Goal: Register for event/course

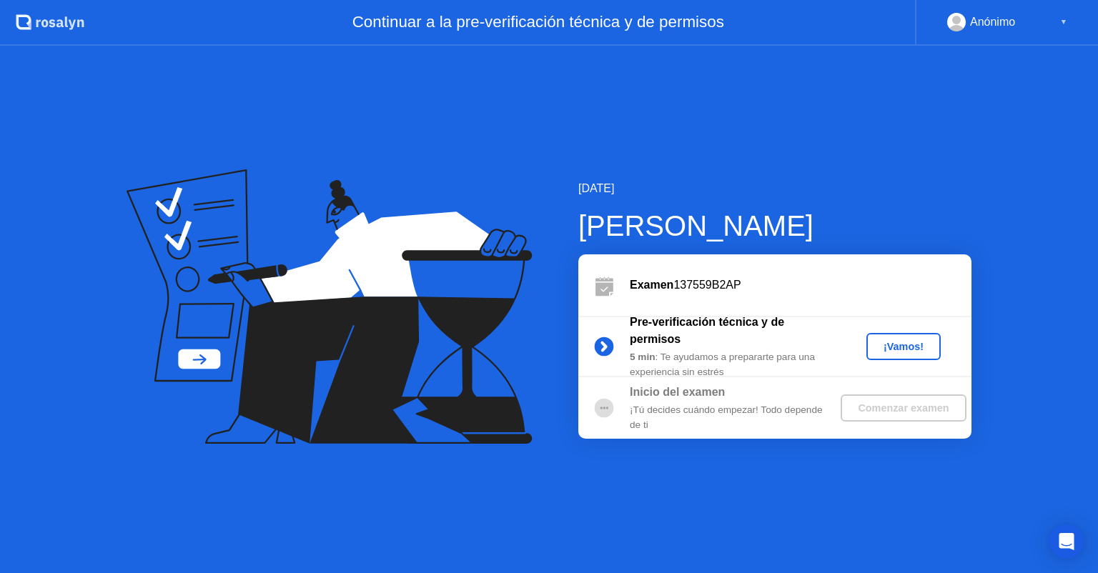
click at [900, 348] on div "¡Vamos!" at bounding box center [903, 346] width 63 height 11
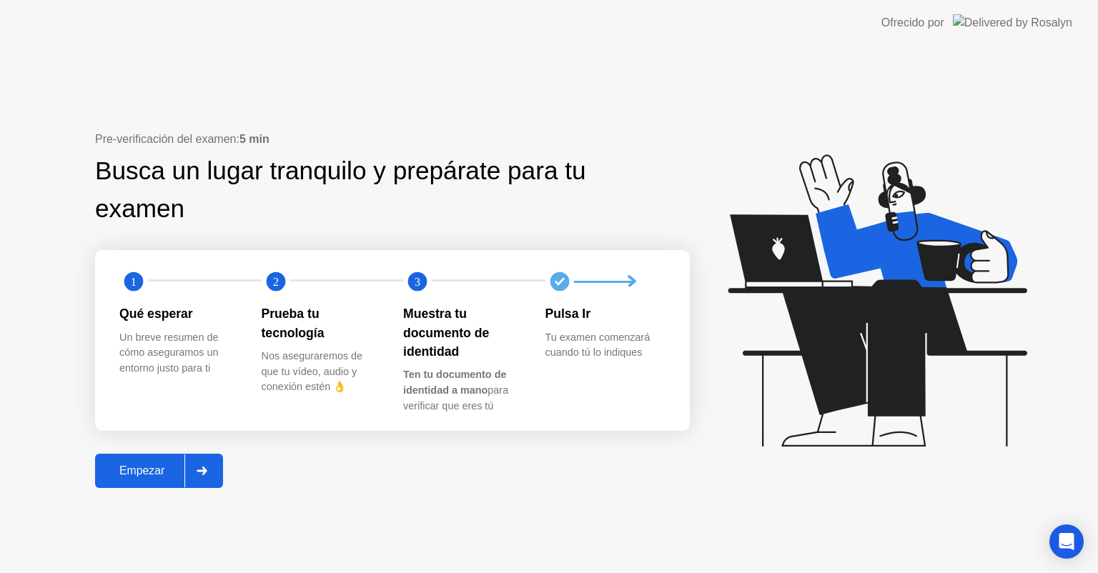
click at [166, 469] on div "Empezar" at bounding box center [141, 471] width 85 height 13
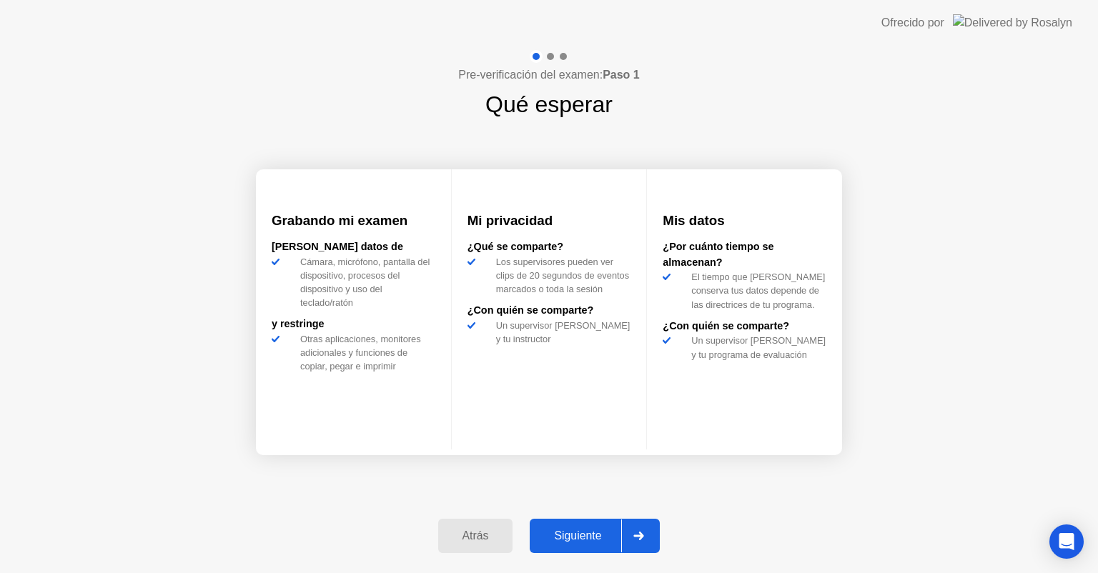
click at [574, 541] on div "Siguiente" at bounding box center [577, 536] width 87 height 13
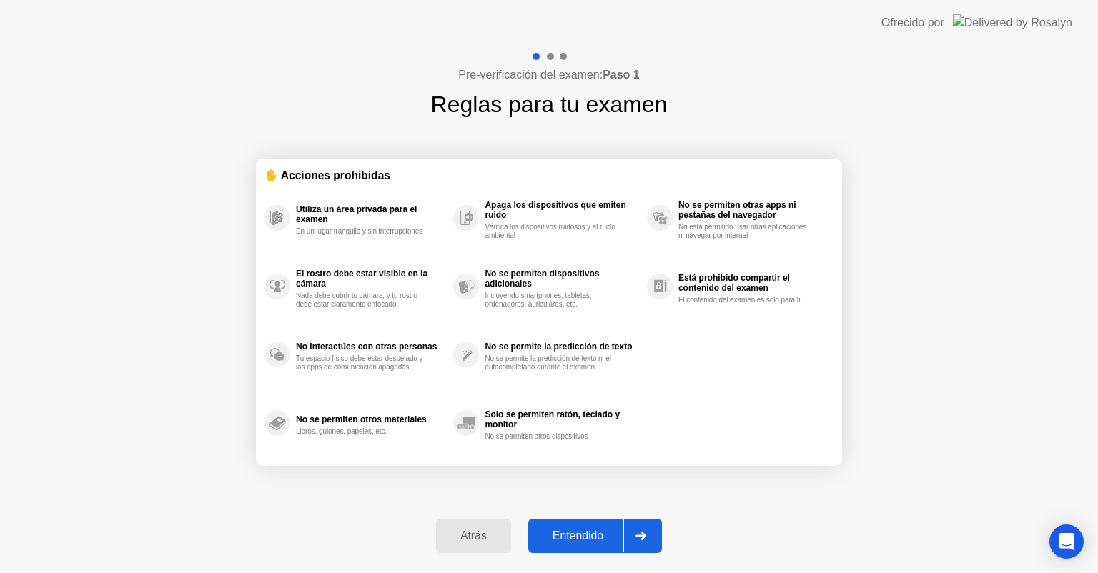
click at [590, 530] on div "Entendido" at bounding box center [578, 536] width 91 height 13
select select "**********"
select select "*******"
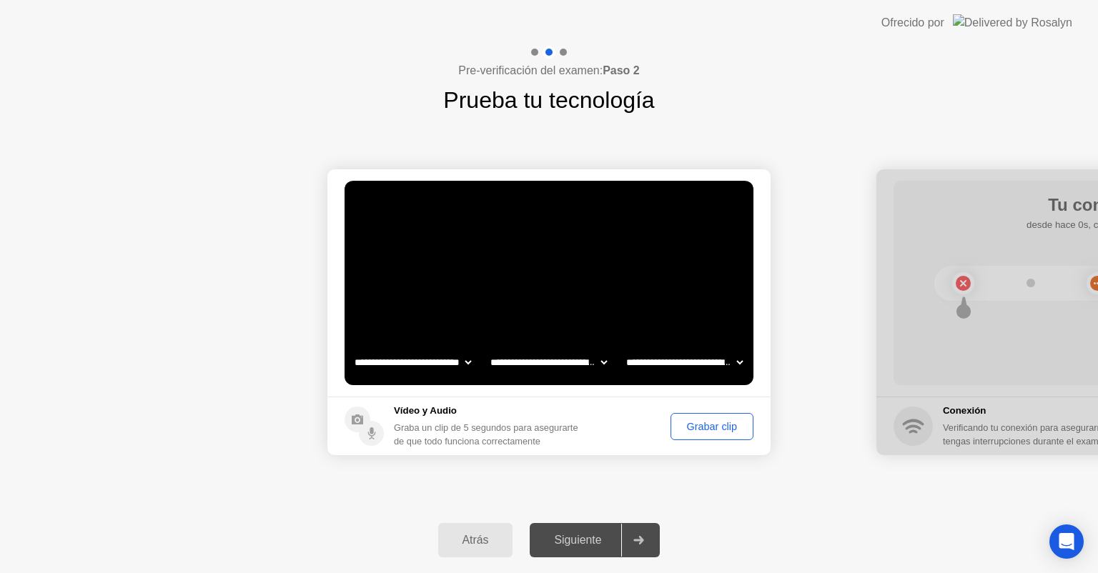
click at [721, 425] on div "Grabar clip" at bounding box center [712, 426] width 73 height 11
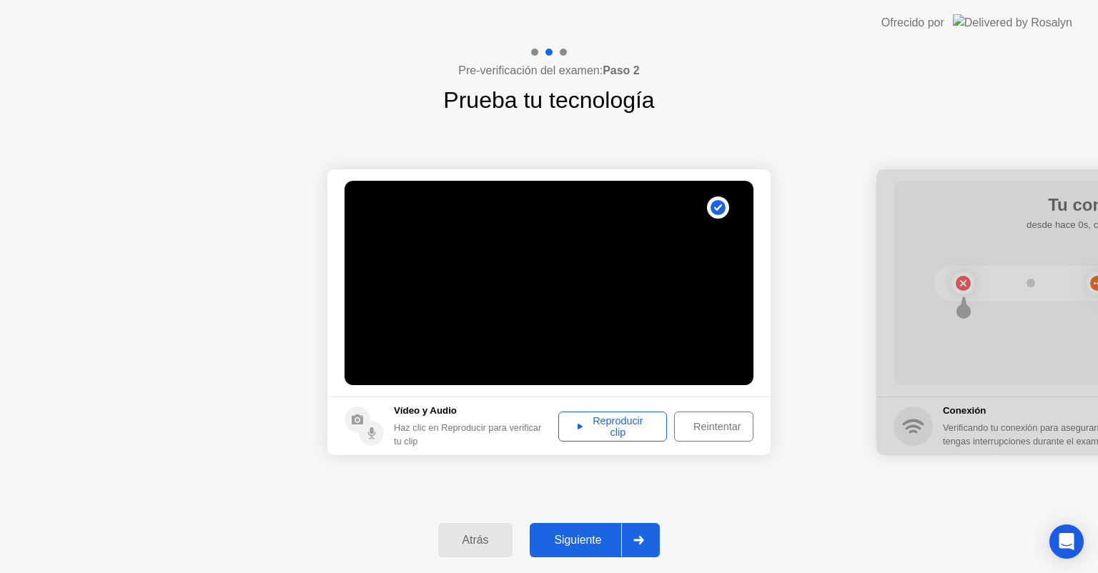
click at [603, 419] on div "Reproducir clip" at bounding box center [612, 426] width 99 height 23
click at [587, 423] on div "Reproducir clip" at bounding box center [612, 426] width 99 height 23
click at [699, 423] on div "Reintentar" at bounding box center [717, 426] width 76 height 11
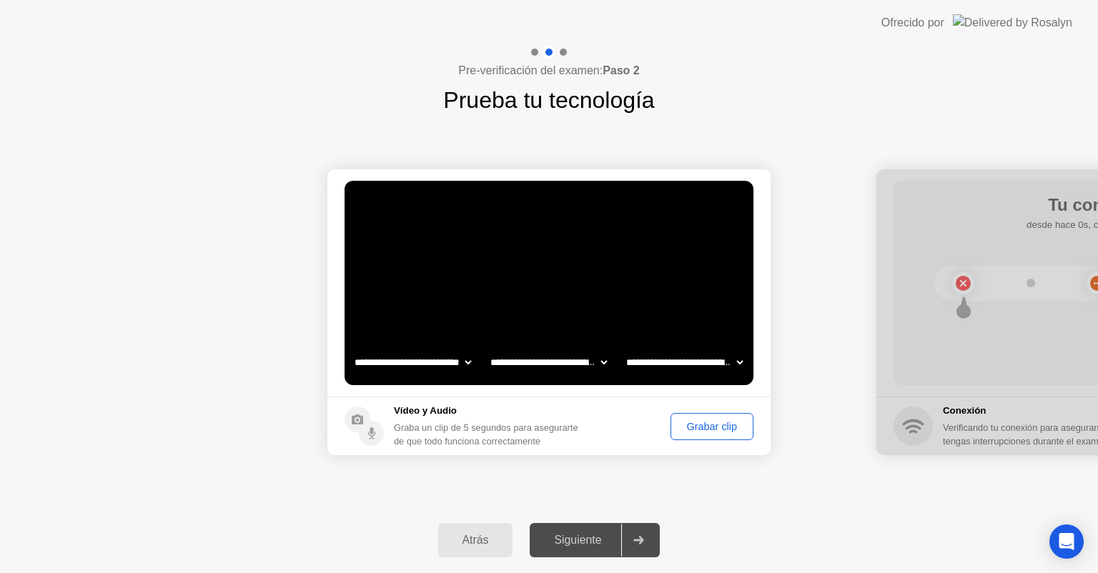
click at [699, 423] on div "Grabar clip" at bounding box center [712, 426] width 73 height 11
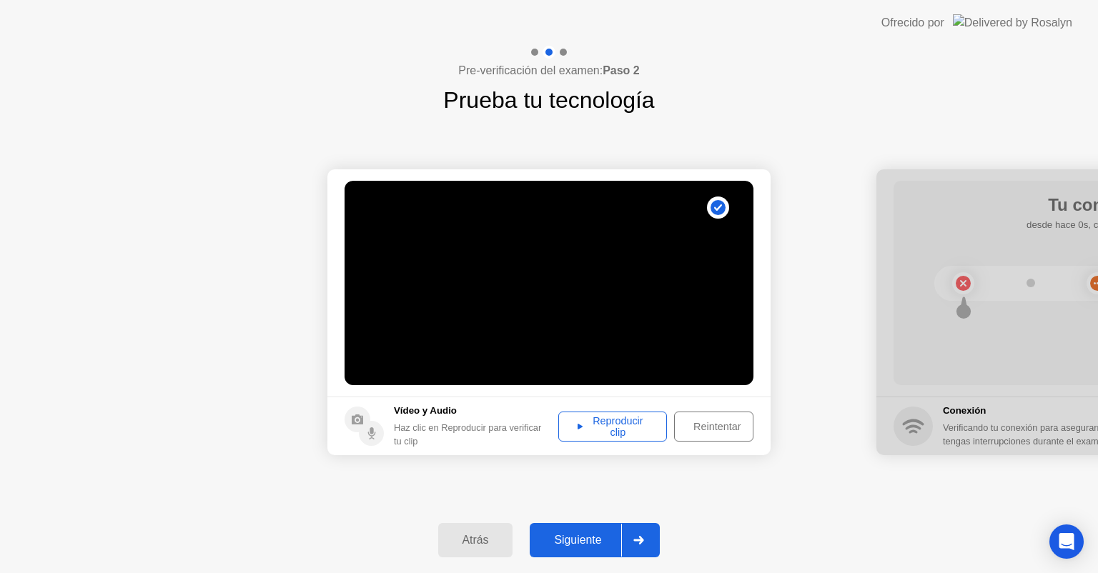
click at [597, 427] on div "Reproducir clip" at bounding box center [612, 426] width 99 height 23
click at [588, 538] on div "Siguiente" at bounding box center [577, 540] width 87 height 13
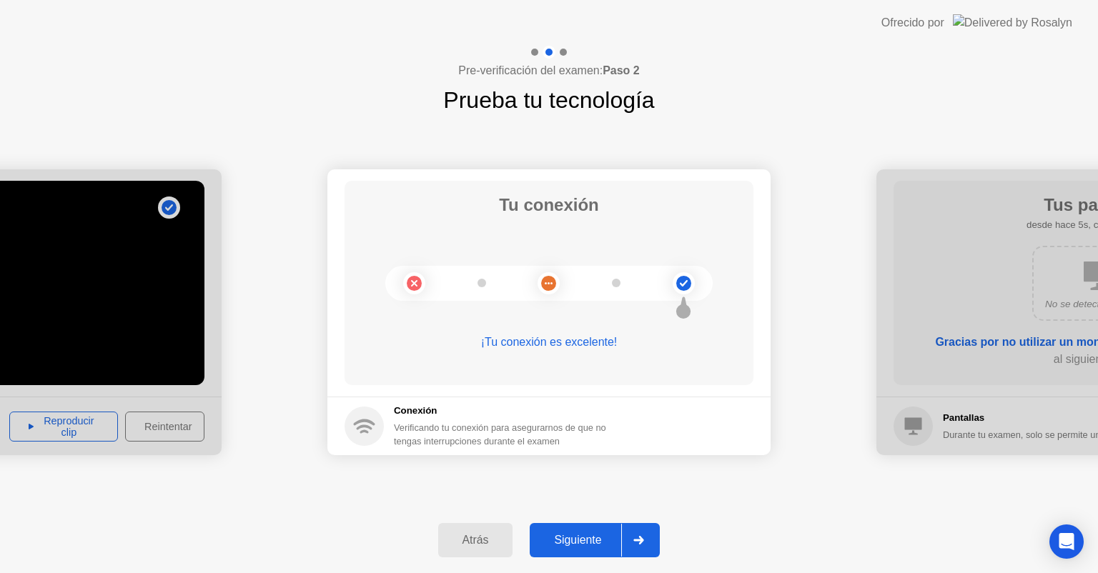
click at [581, 546] on div "Siguiente" at bounding box center [577, 540] width 87 height 13
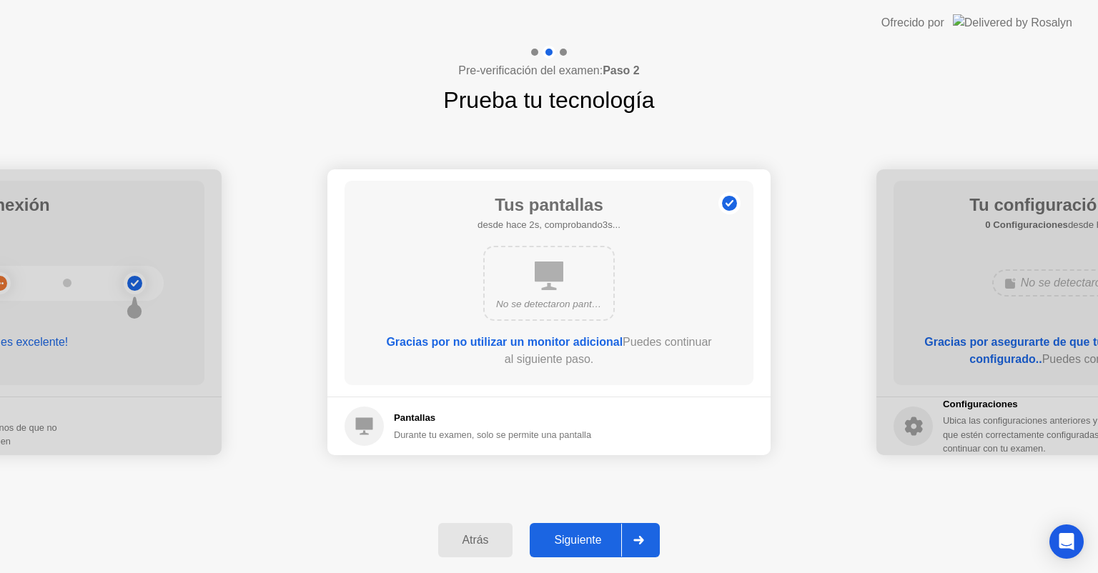
click at [603, 529] on button "Siguiente" at bounding box center [595, 540] width 130 height 34
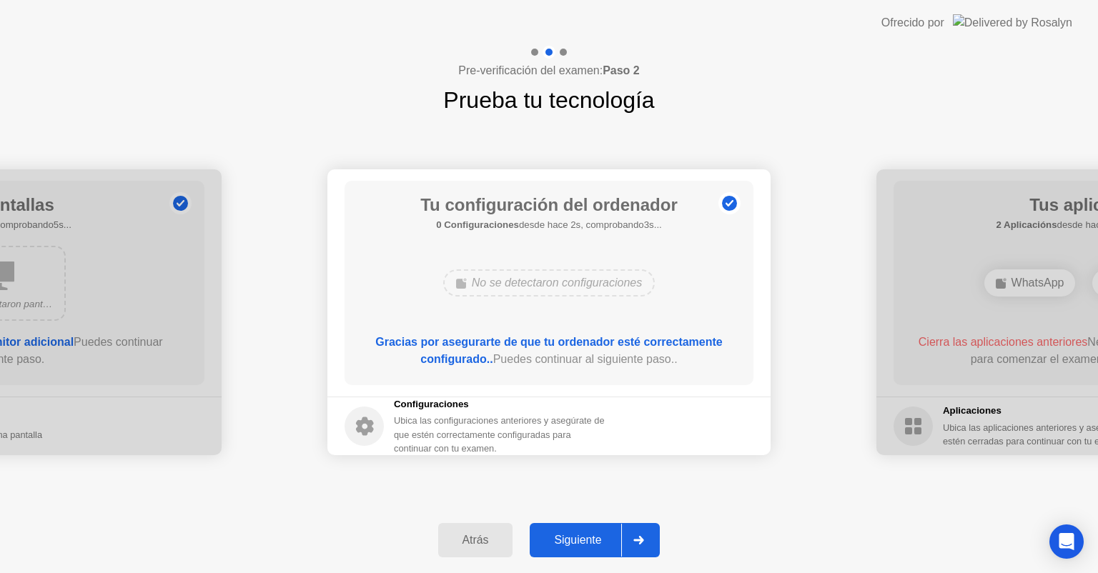
click at [603, 529] on button "Siguiente" at bounding box center [595, 540] width 130 height 34
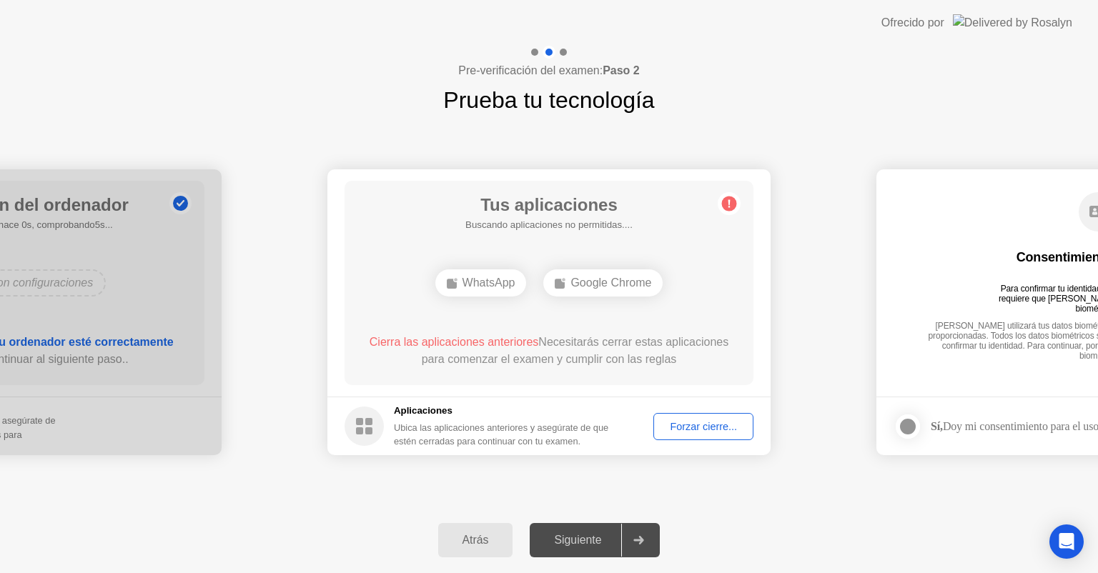
click at [715, 429] on div "Forzar cierre..." at bounding box center [704, 426] width 90 height 11
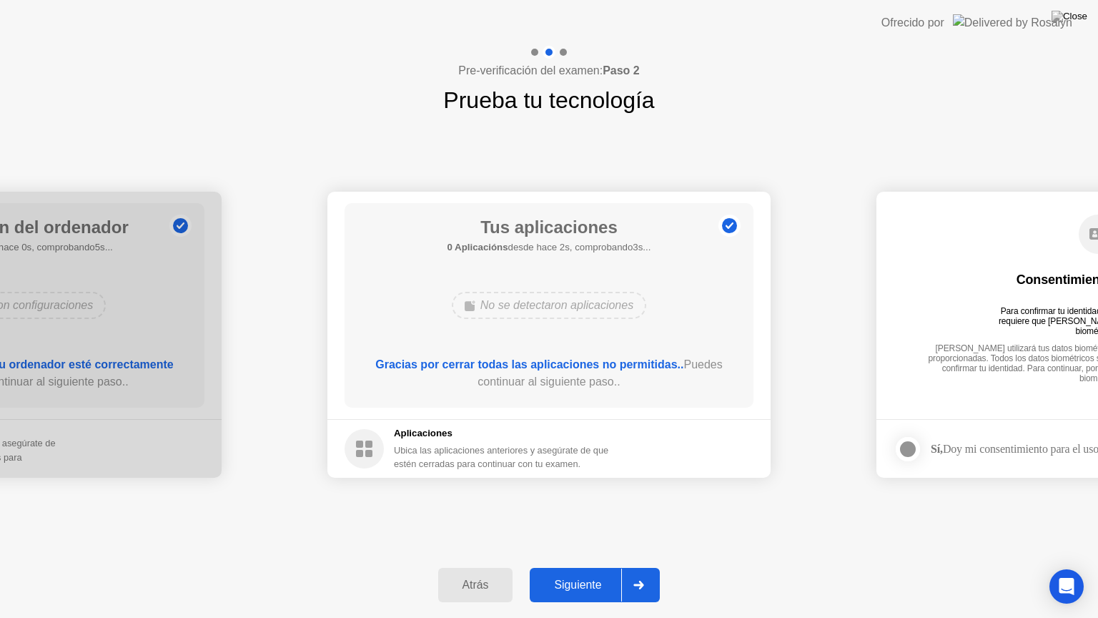
click at [586, 573] on div "Siguiente" at bounding box center [577, 584] width 87 height 13
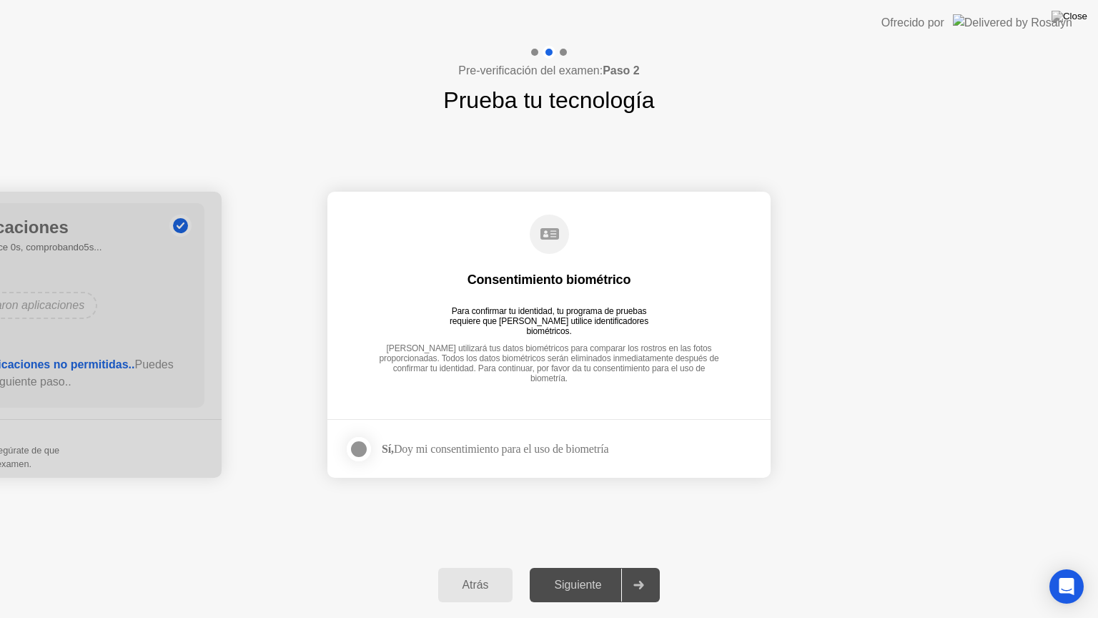
click at [361, 449] on div at bounding box center [358, 448] width 17 height 17
click at [592, 573] on div "Siguiente" at bounding box center [577, 584] width 87 height 13
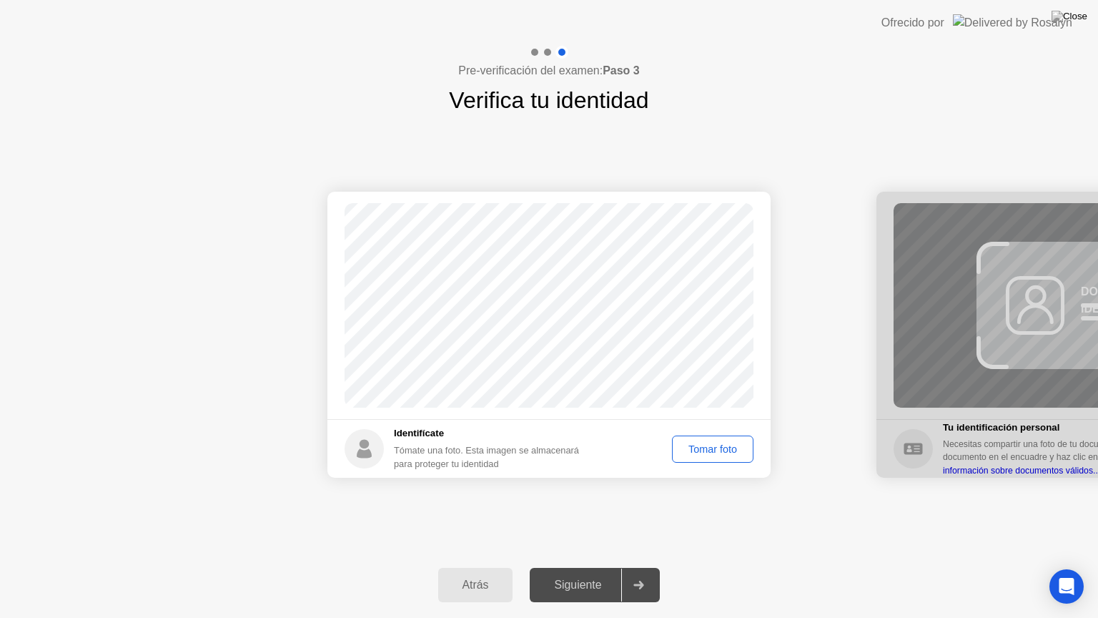
click at [709, 448] on div "Tomar foto" at bounding box center [713, 448] width 72 height 11
click at [709, 448] on div "Repetir" at bounding box center [721, 448] width 56 height 11
click at [709, 448] on div "Tomar foto" at bounding box center [713, 448] width 72 height 11
click at [585, 573] on button "Siguiente" at bounding box center [595, 585] width 130 height 34
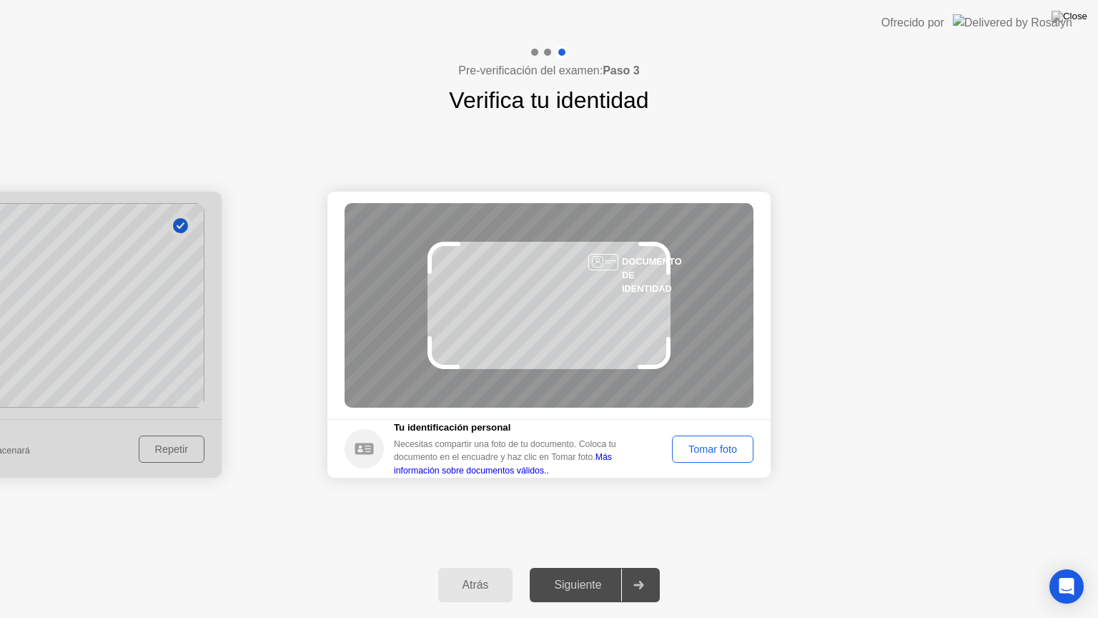
click at [701, 445] on div "Tomar foto" at bounding box center [713, 448] width 72 height 11
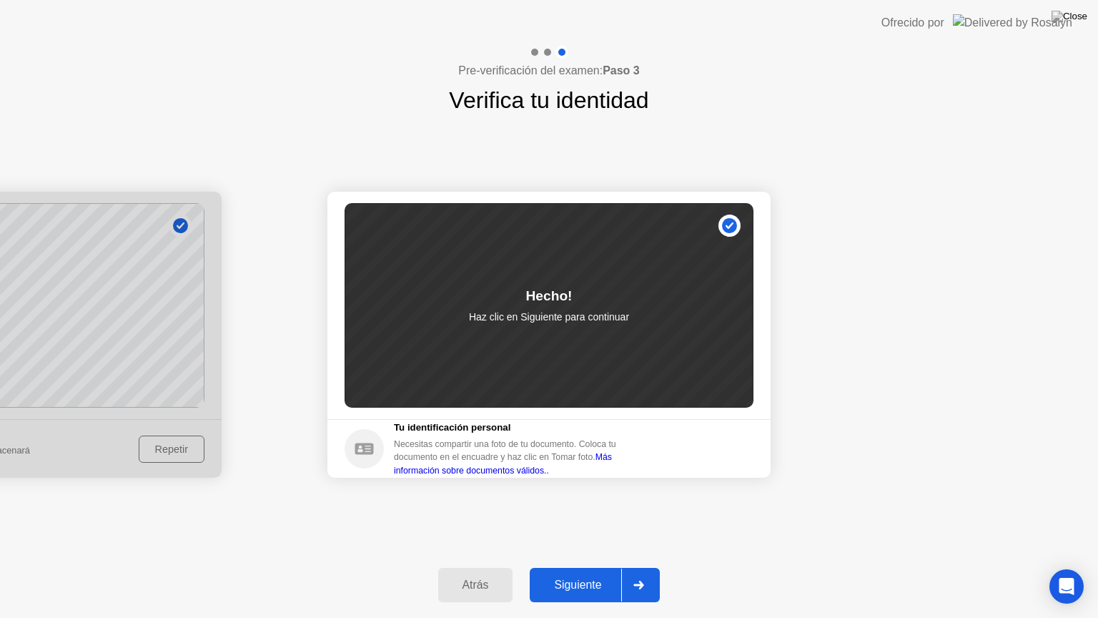
click at [588, 573] on div "Siguiente" at bounding box center [577, 584] width 87 height 13
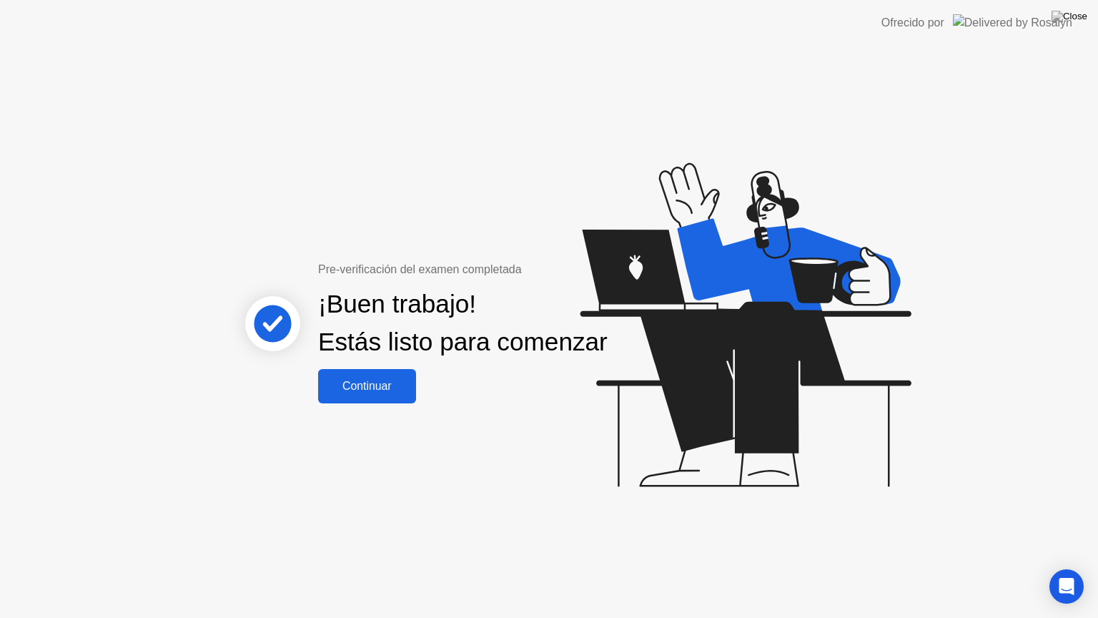
click at [364, 391] on div "Continuar" at bounding box center [366, 386] width 89 height 13
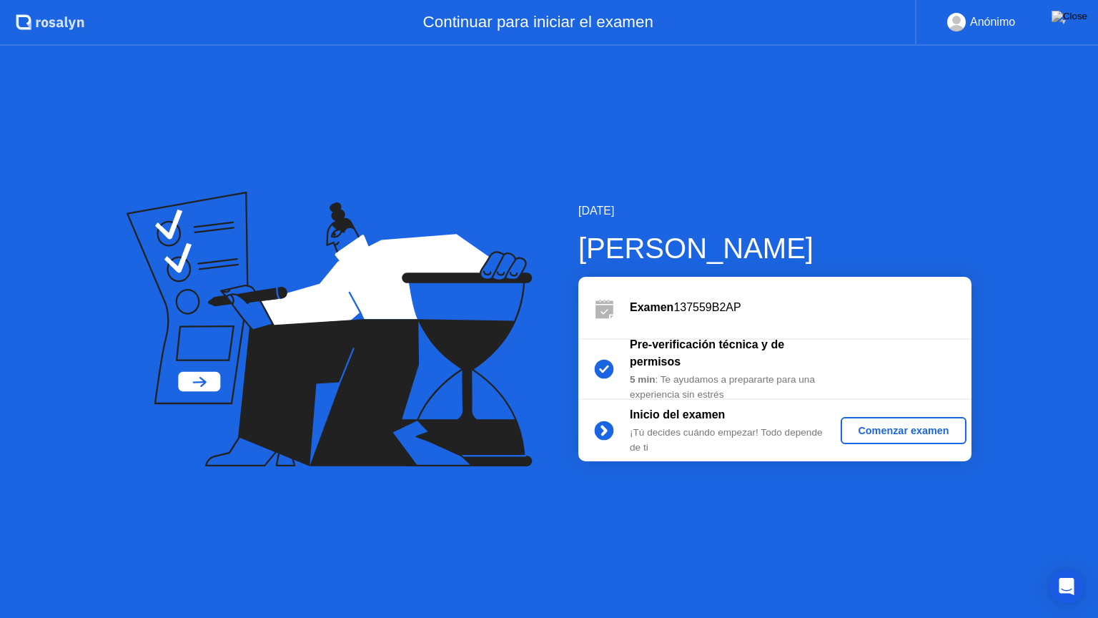
click at [921, 432] on div "Comenzar examen" at bounding box center [904, 430] width 114 height 11
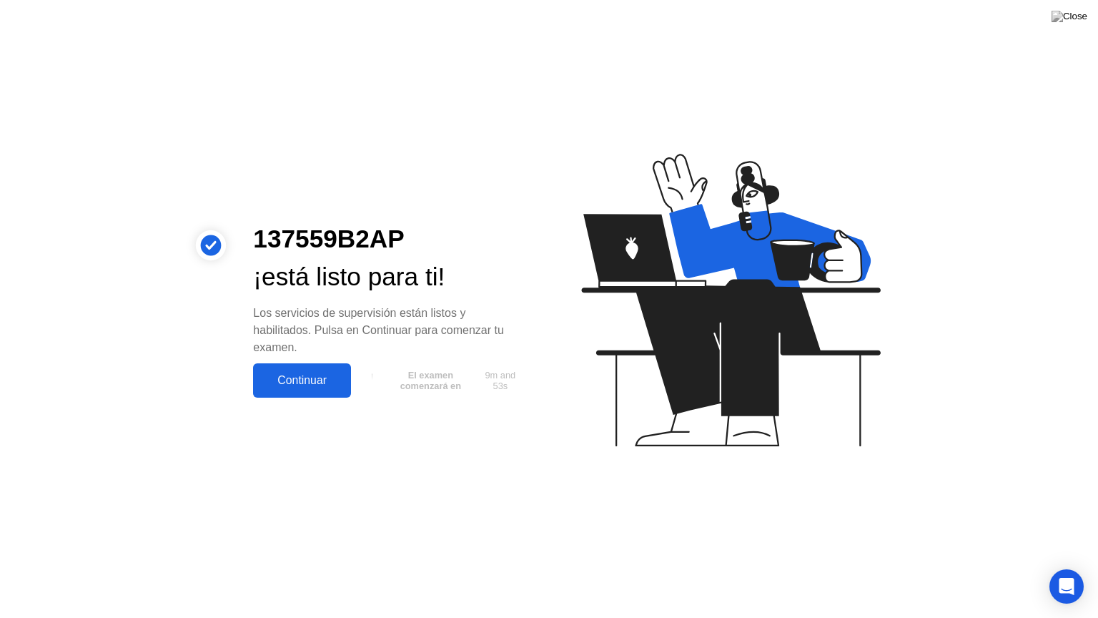
click at [316, 385] on div "Continuar" at bounding box center [301, 380] width 89 height 13
